Goal: Find contact information: Find contact information

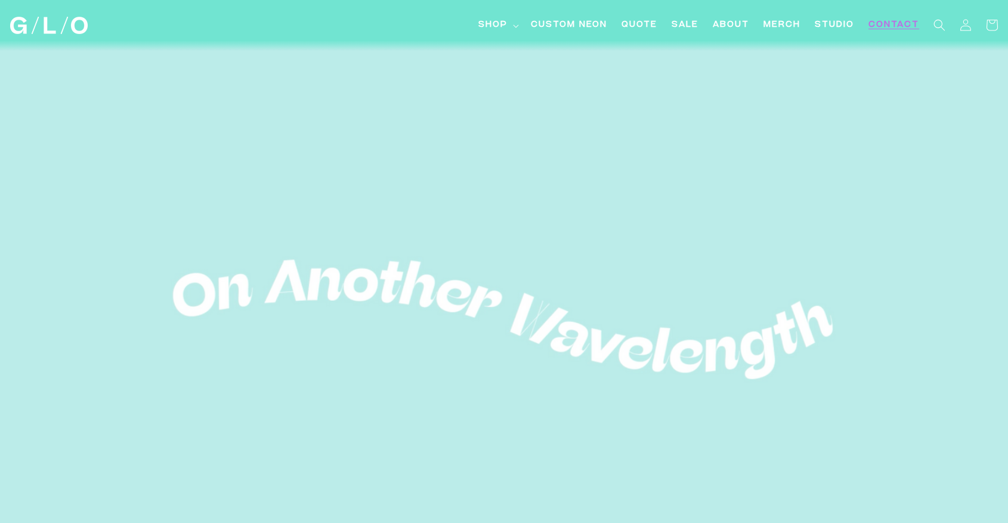
click at [892, 26] on span "Contact" at bounding box center [894, 25] width 51 height 13
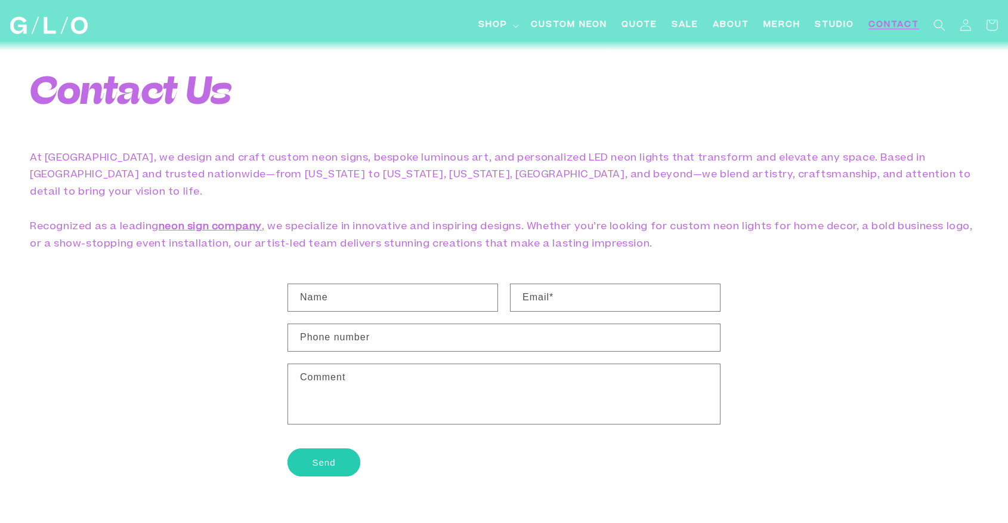
click at [66, 26] on img at bounding box center [49, 25] width 78 height 17
